Goal: Information Seeking & Learning: Learn about a topic

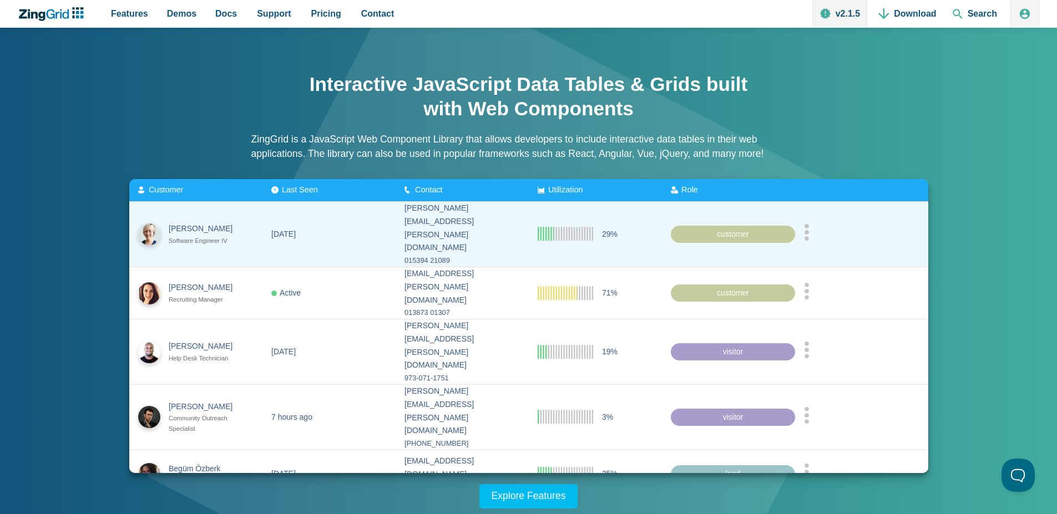
click at [370, 224] on zg-cell "[DATE]" at bounding box center [328, 234] width 133 height 65
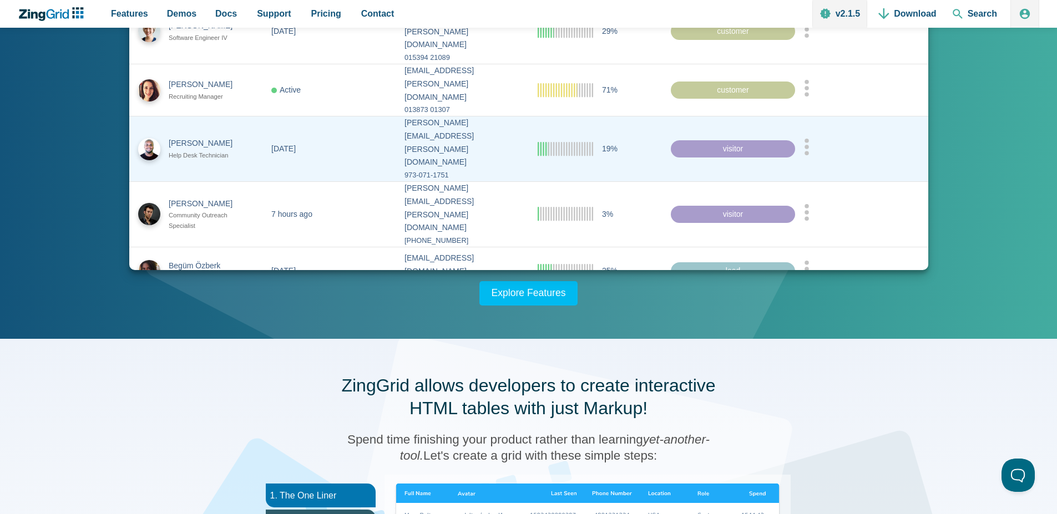
scroll to position [333, 0]
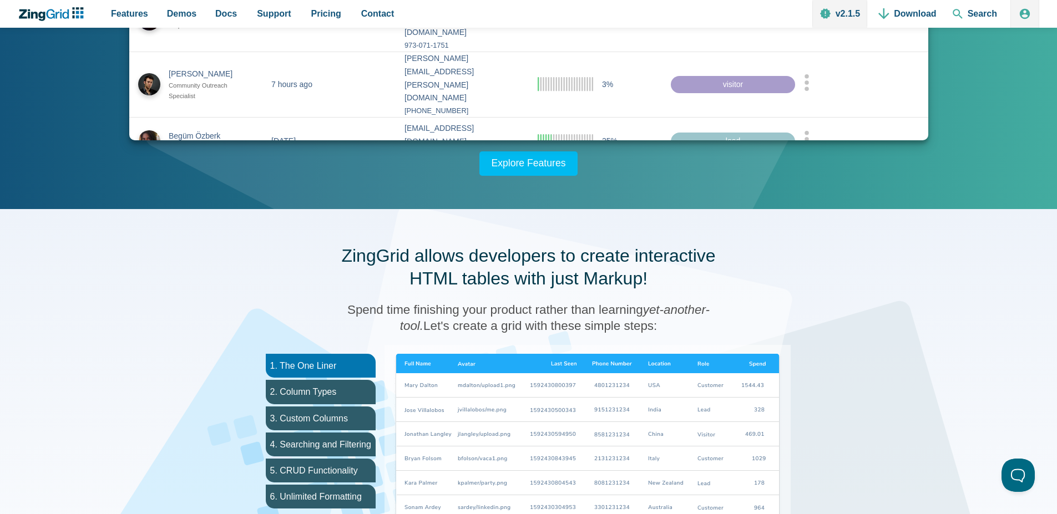
click at [513, 399] on img "App Content" at bounding box center [587, 451] width 388 height 194
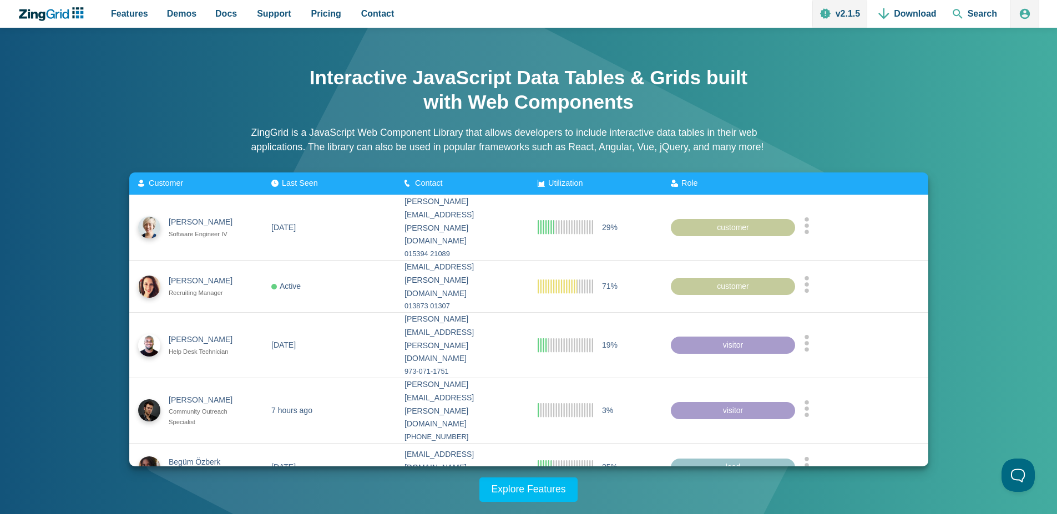
scroll to position [0, 0]
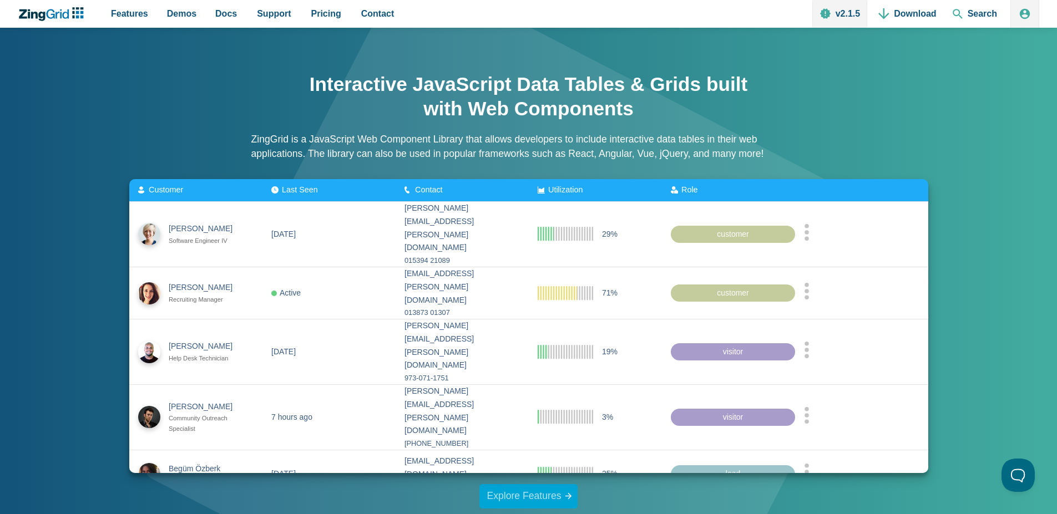
click at [526, 496] on link "Explore Features" at bounding box center [528, 496] width 99 height 24
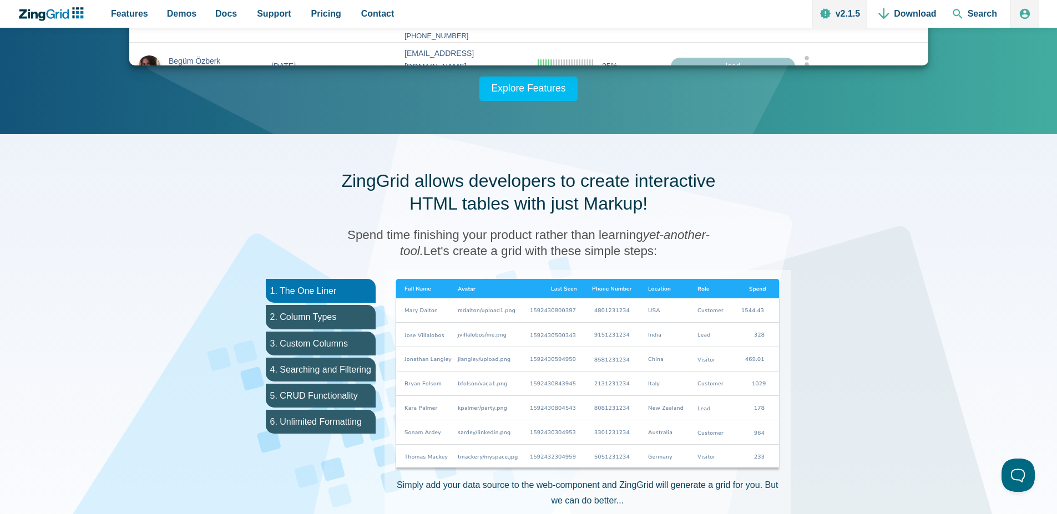
scroll to position [143, 0]
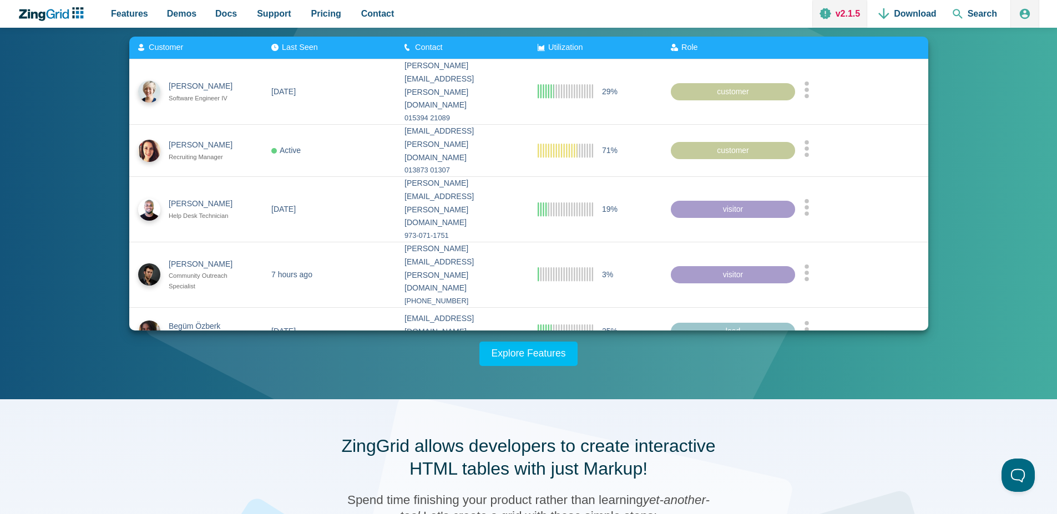
click at [848, 12] on link "v2.1.5" at bounding box center [839, 14] width 55 height 28
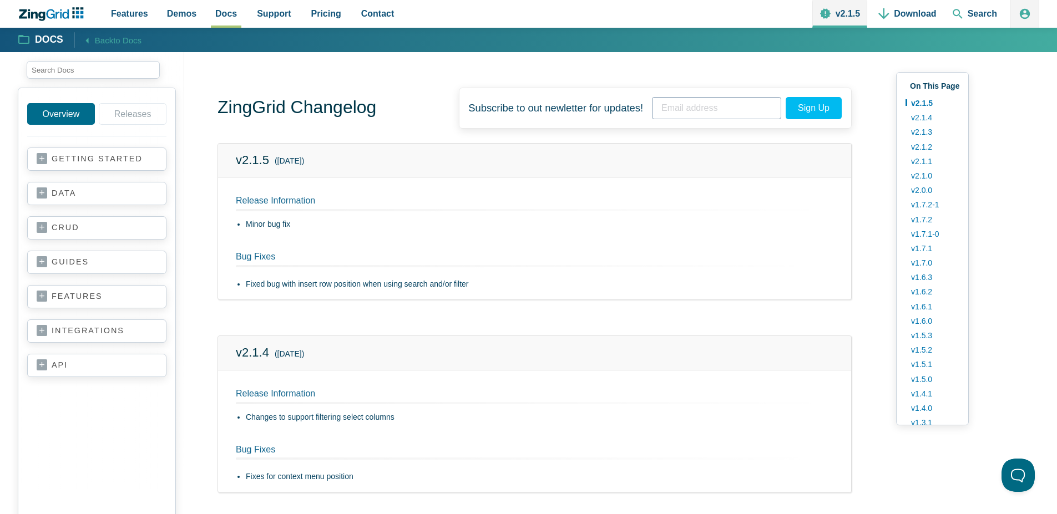
click at [43, 190] on link "data" at bounding box center [97, 193] width 120 height 11
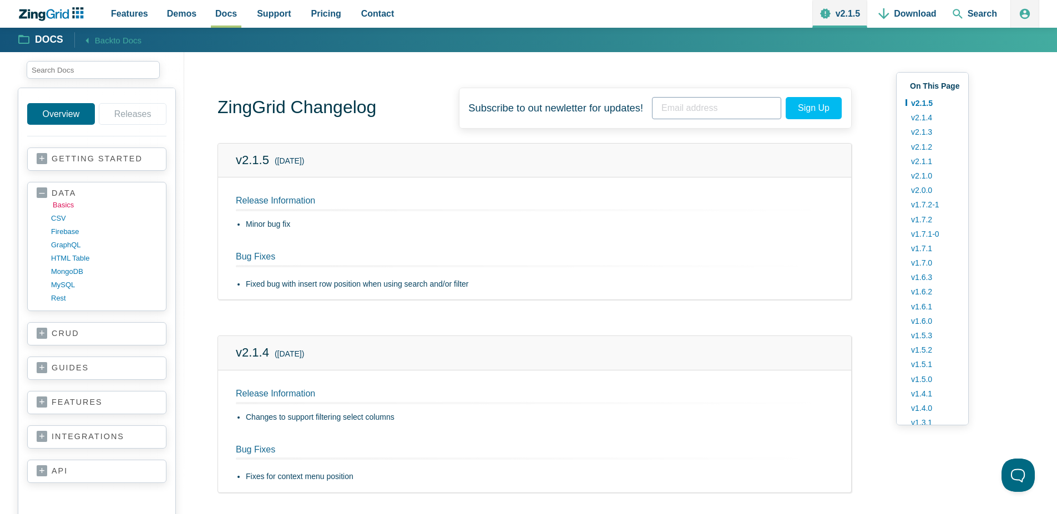
click at [64, 201] on link "basics" at bounding box center [106, 205] width 106 height 13
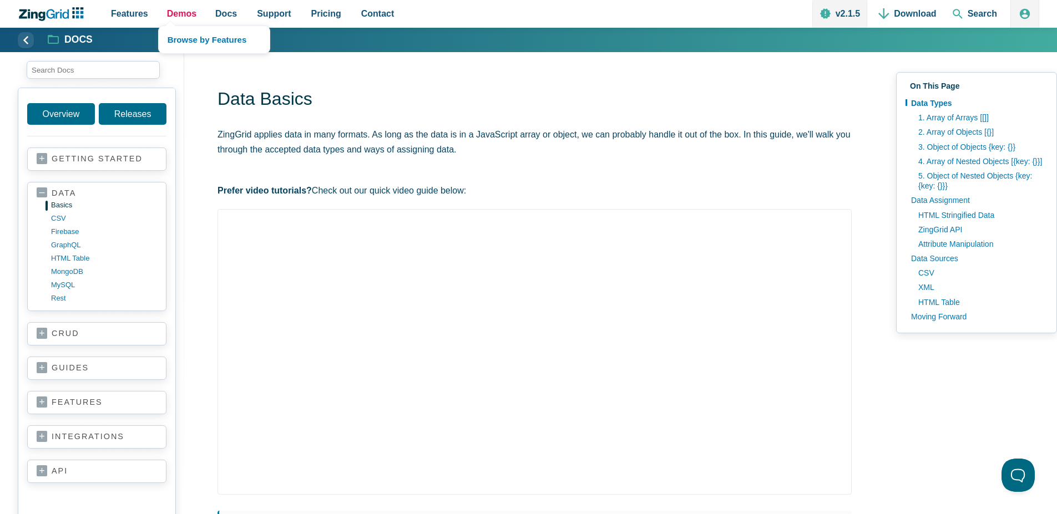
click at [187, 21] on span "Demos" at bounding box center [181, 13] width 29 height 15
